Goal: Information Seeking & Learning: Find specific fact

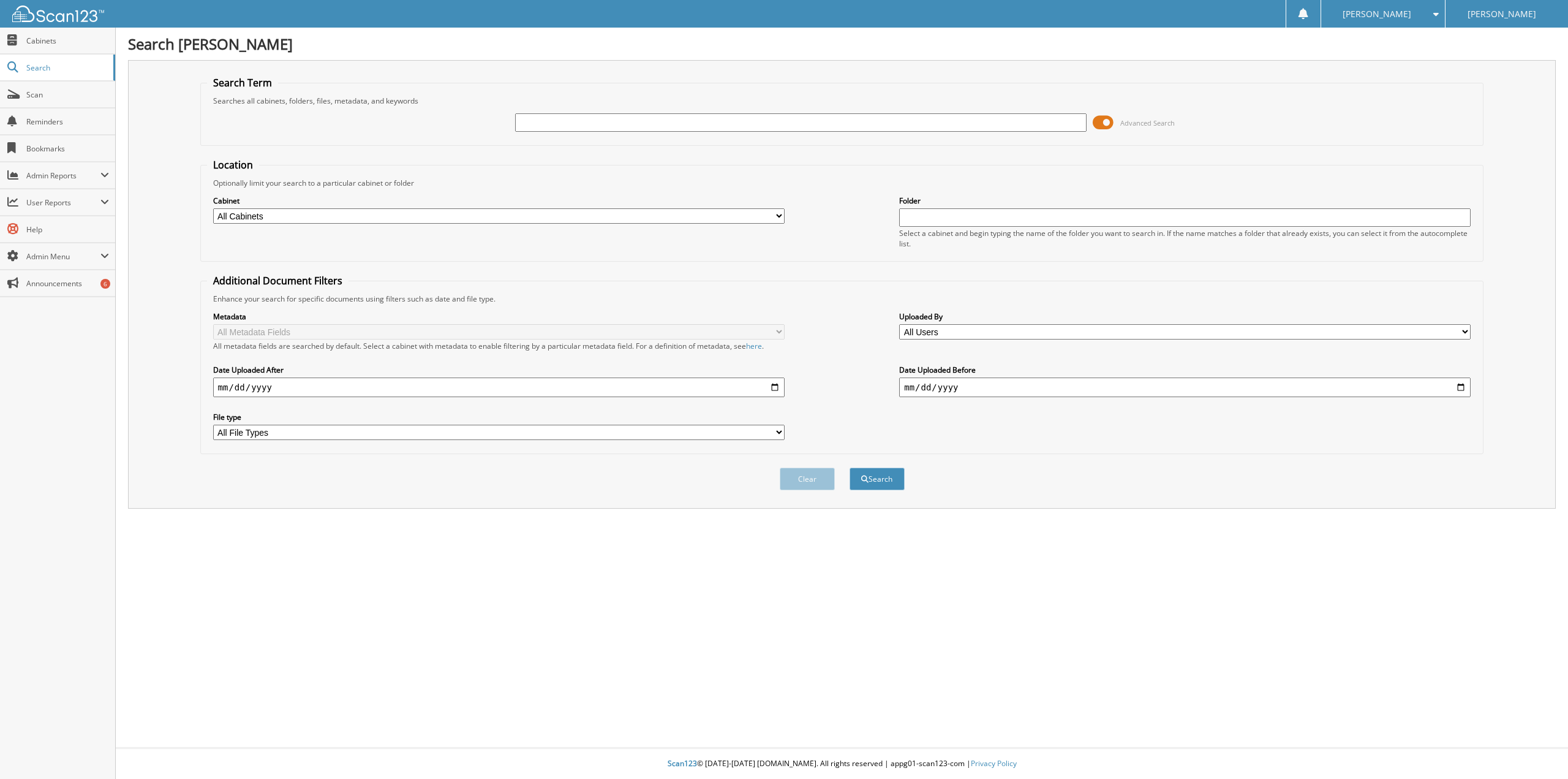
click at [403, 210] on select "All Cabinets AP 2013 AP 2014 AP 2015 AP 2016 AP 2017 AP 2018" at bounding box center [499, 216] width 572 height 15
select select "3975"
click at [213, 208] on select "All Cabinets AP 2013 AP 2014 AP 2015 AP 2016 AP 2017 AP 2018" at bounding box center [499, 216] width 572 height 15
click at [587, 103] on div "Searches all cabinets, folders, files, metadata, and keywords" at bounding box center [843, 101] width 1271 height 10
click at [589, 116] on input "text" at bounding box center [801, 122] width 572 height 19
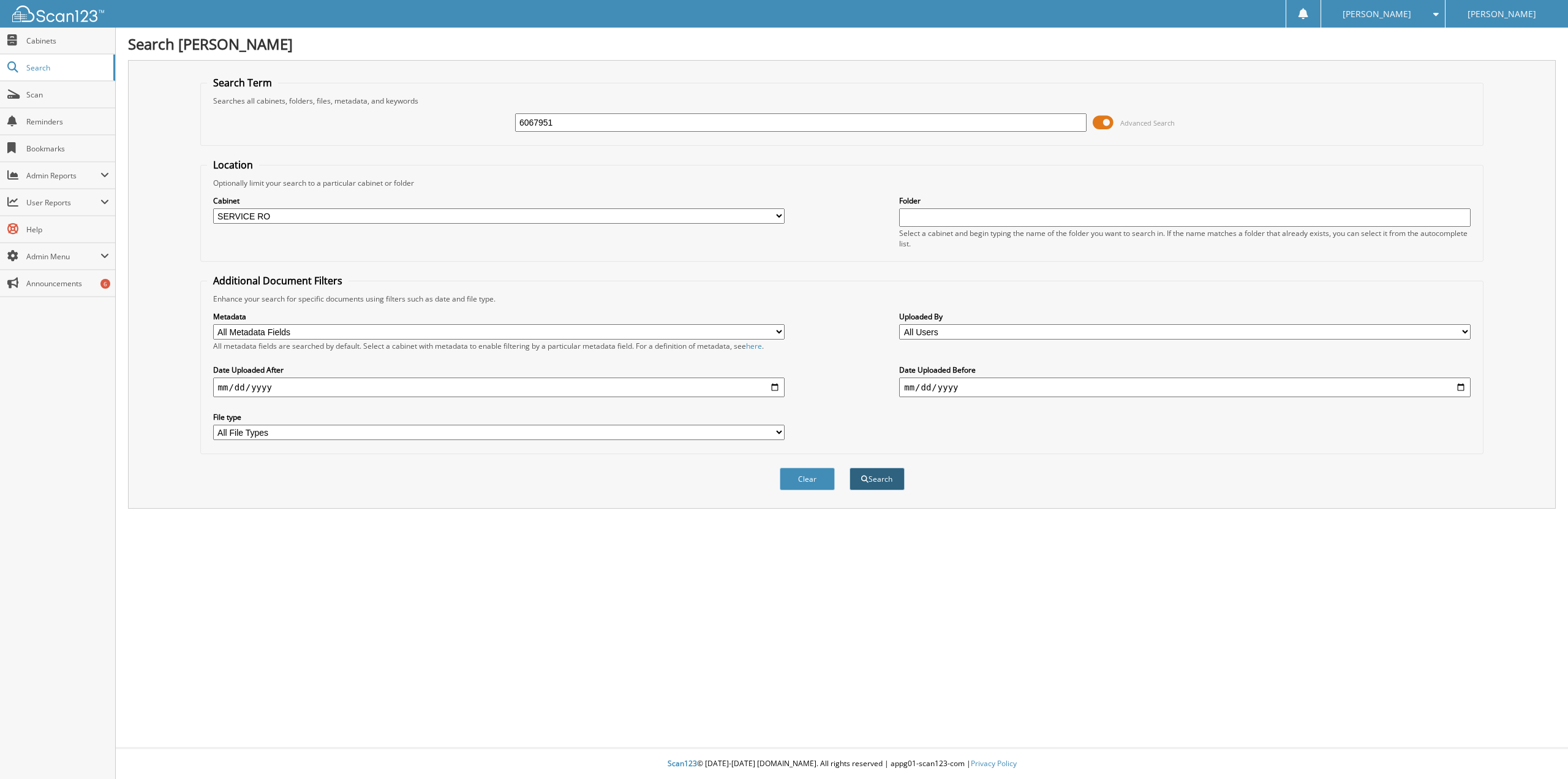
type input "6067951"
click at [874, 480] on button "Search" at bounding box center [877, 478] width 55 height 23
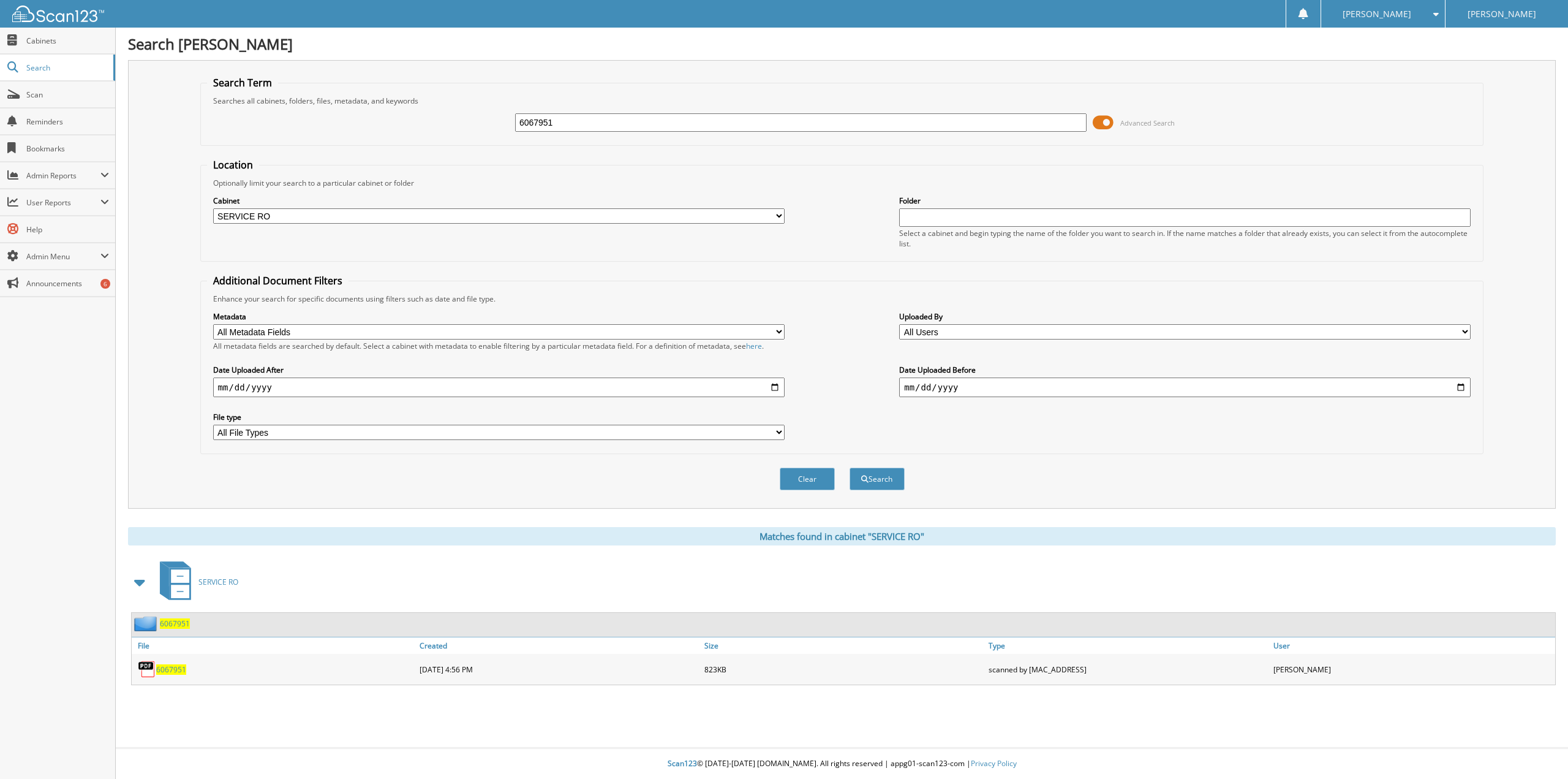
click at [177, 669] on span "6067951" at bounding box center [171, 669] width 30 height 10
click at [172, 669] on span "6067951" at bounding box center [171, 669] width 30 height 10
click at [595, 125] on input "6067951" at bounding box center [801, 122] width 572 height 19
type input "60671475"
click at [877, 480] on button "Search" at bounding box center [877, 478] width 55 height 23
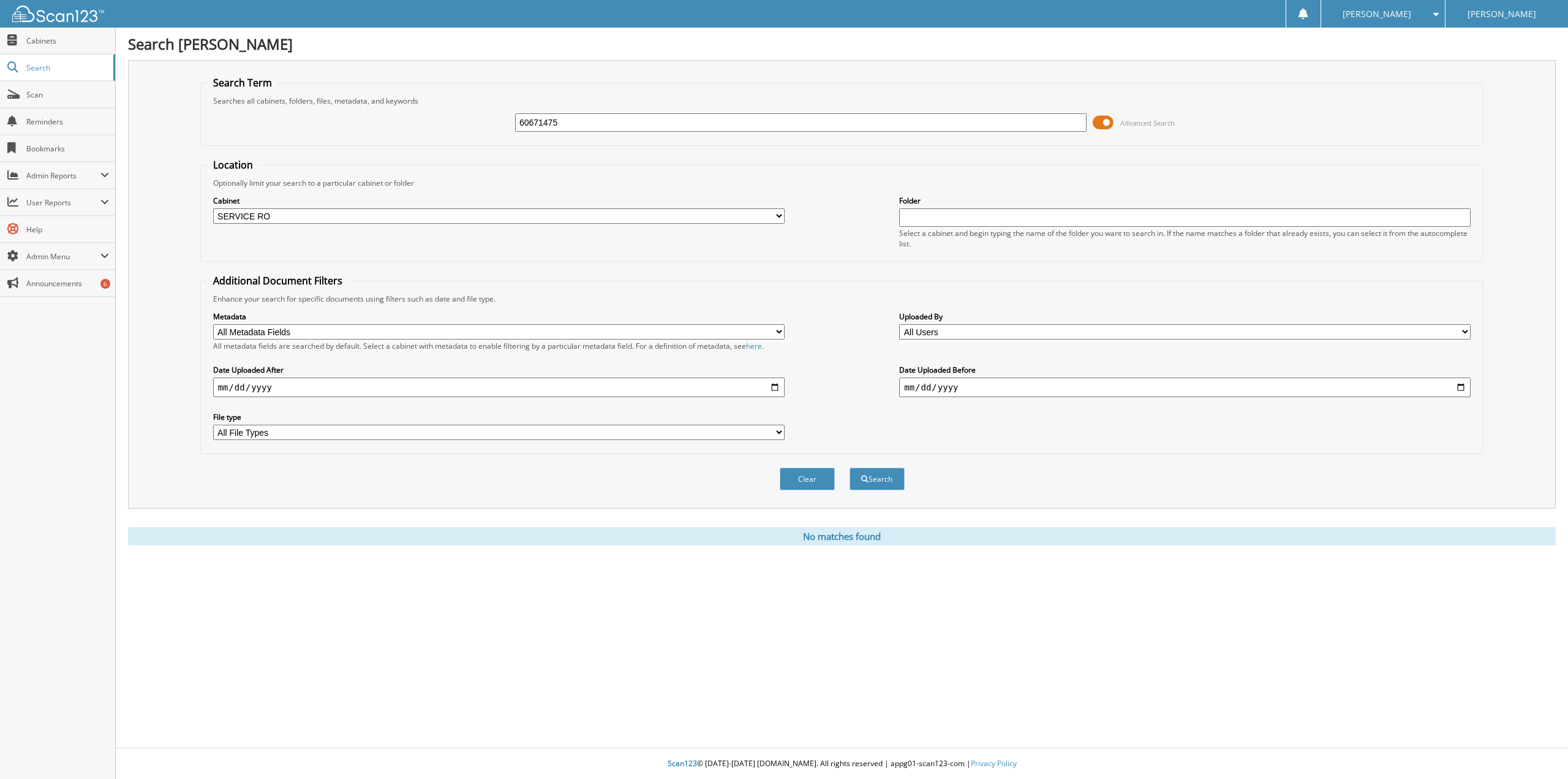
click at [568, 123] on input "60671475" at bounding box center [801, 122] width 572 height 19
type input "6071475"
click at [849, 467] on button "Search" at bounding box center [877, 478] width 55 height 23
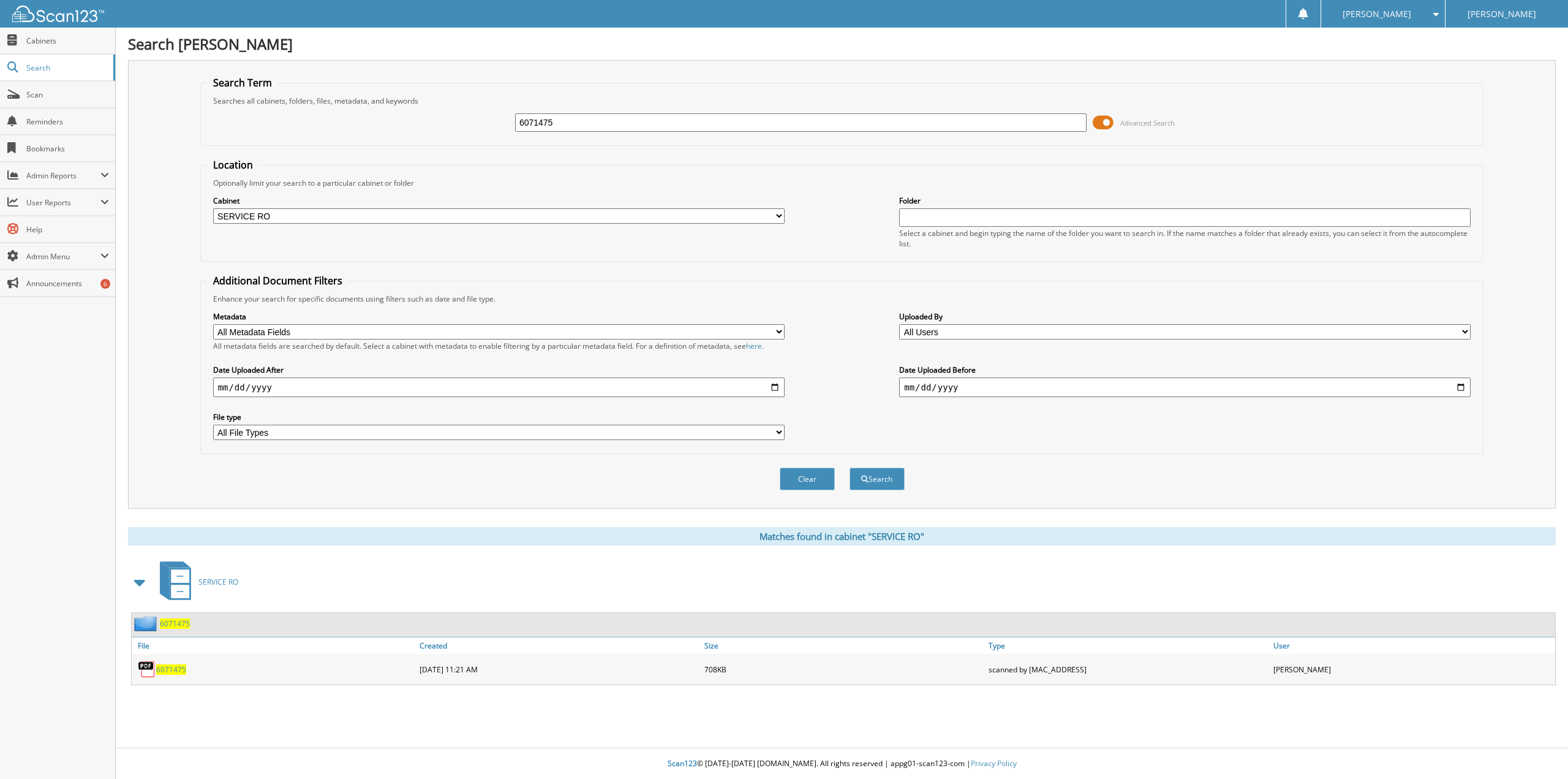
click at [163, 671] on span "6071475" at bounding box center [171, 669] width 30 height 10
click at [529, 120] on input "6071475" at bounding box center [801, 122] width 572 height 19
click at [529, 121] on input "6071475" at bounding box center [801, 122] width 572 height 19
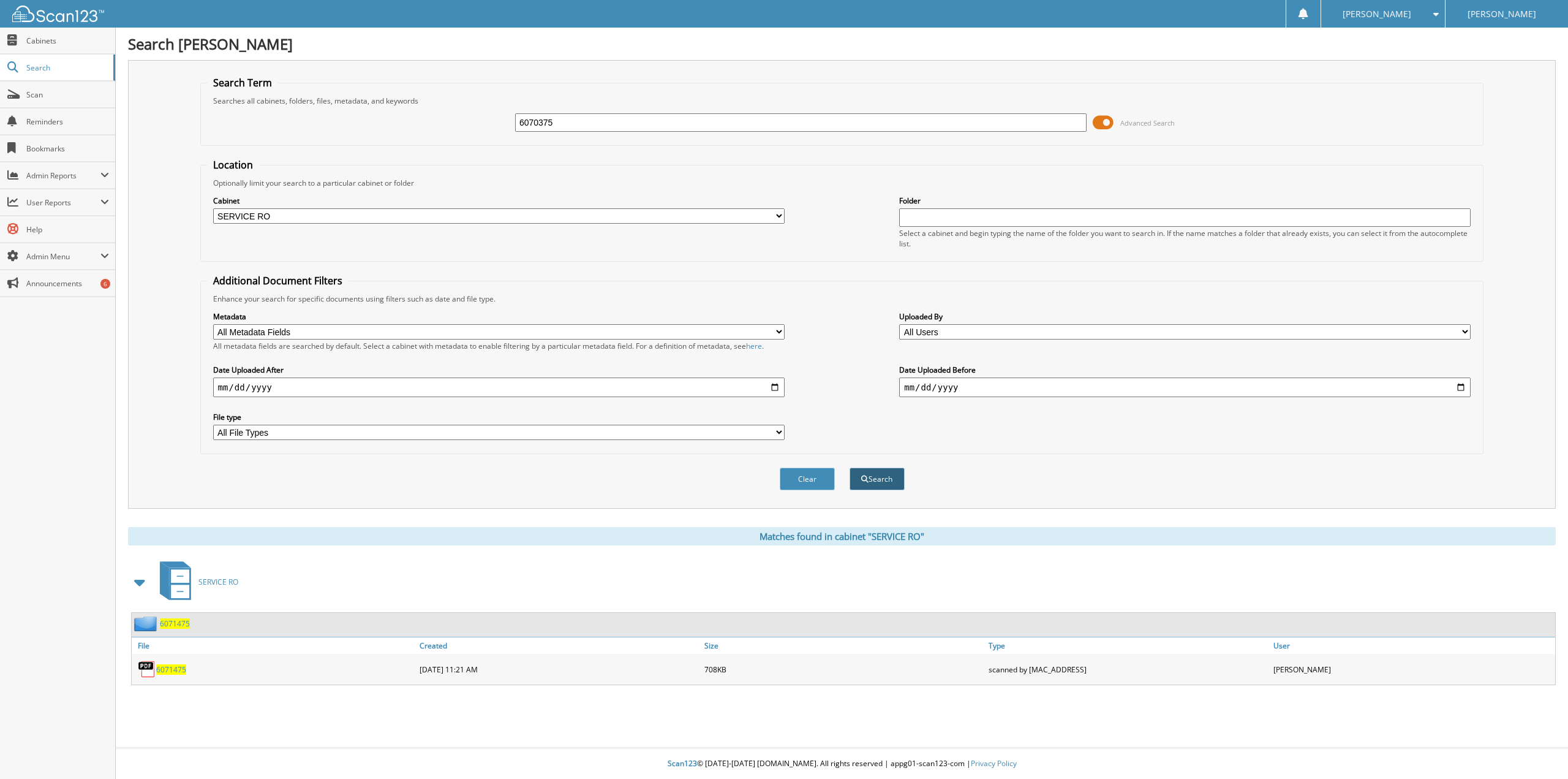
type input "6070375"
click at [860, 469] on button "Search" at bounding box center [877, 478] width 55 height 23
click at [170, 671] on span "6070375" at bounding box center [171, 669] width 30 height 10
